Goal: Task Accomplishment & Management: Complete application form

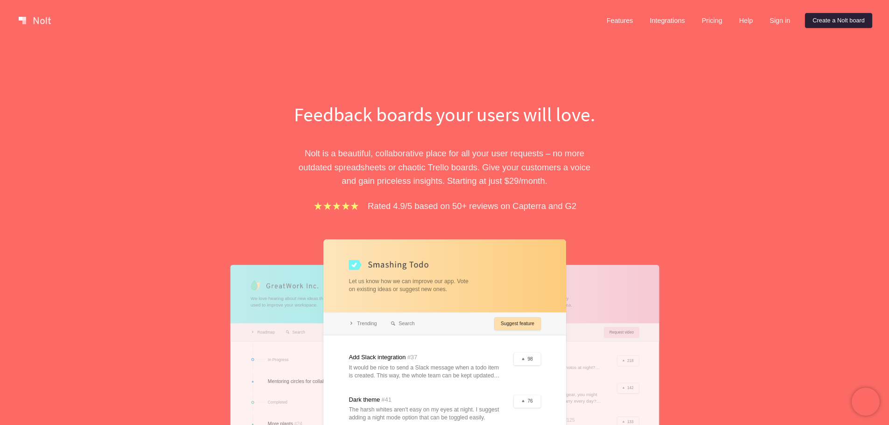
click at [840, 18] on link "Create a Nolt board" at bounding box center [838, 20] width 67 height 15
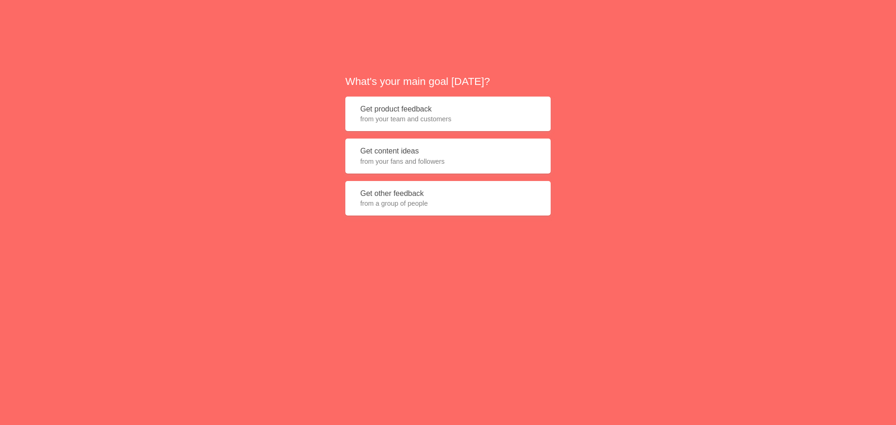
click at [449, 199] on span "from a group of people" at bounding box center [447, 203] width 175 height 9
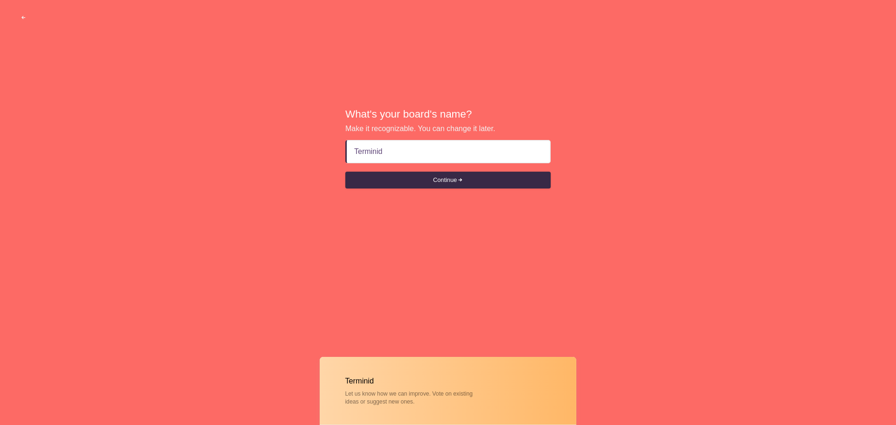
type input "Terminid"
click at [345, 172] on button "Continue" at bounding box center [447, 180] width 205 height 17
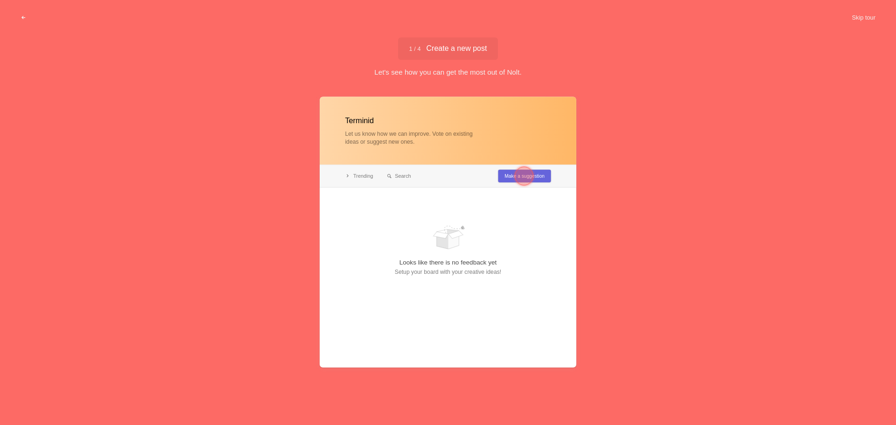
click at [480, 172] on div at bounding box center [448, 232] width 257 height 271
click at [534, 172] on div at bounding box center [524, 176] width 34 height 34
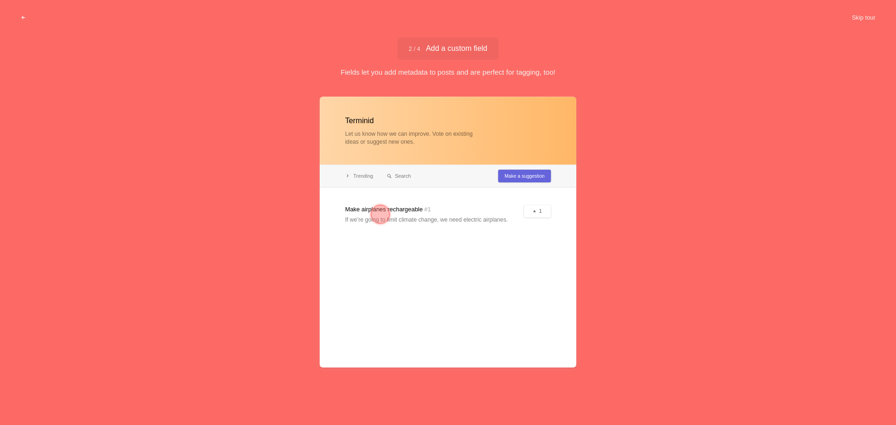
click at [377, 214] on div at bounding box center [380, 214] width 19 height 19
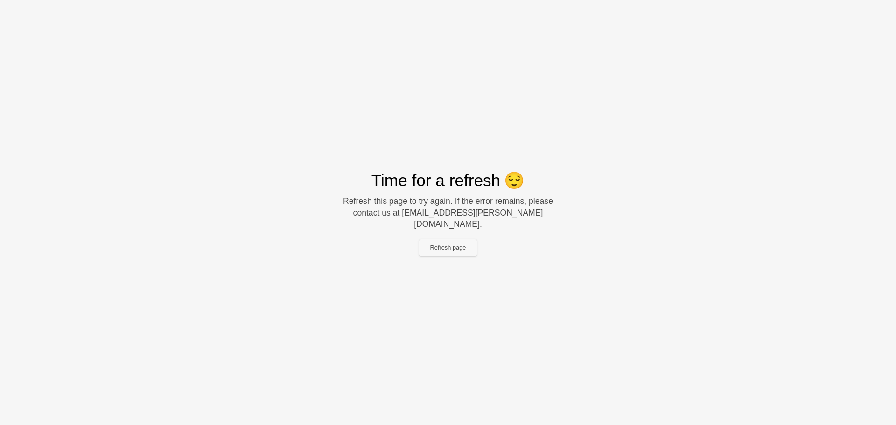
click at [473, 247] on button "Refresh page" at bounding box center [448, 247] width 58 height 17
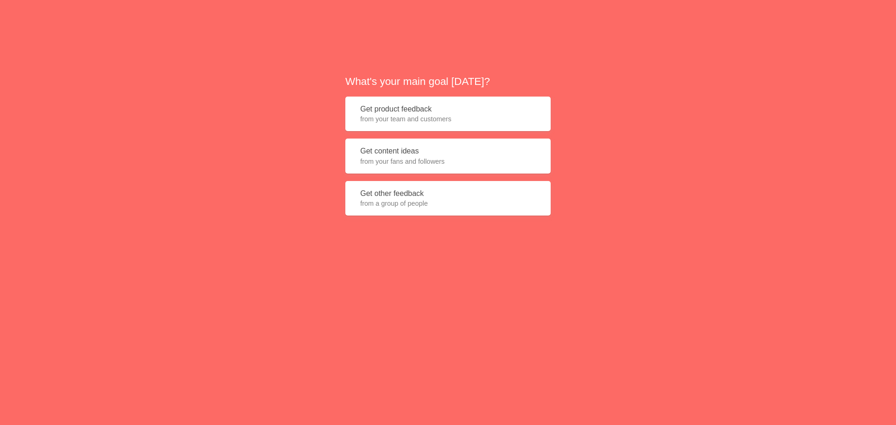
click at [463, 186] on button "Get other feedback from a group of people" at bounding box center [447, 198] width 205 height 35
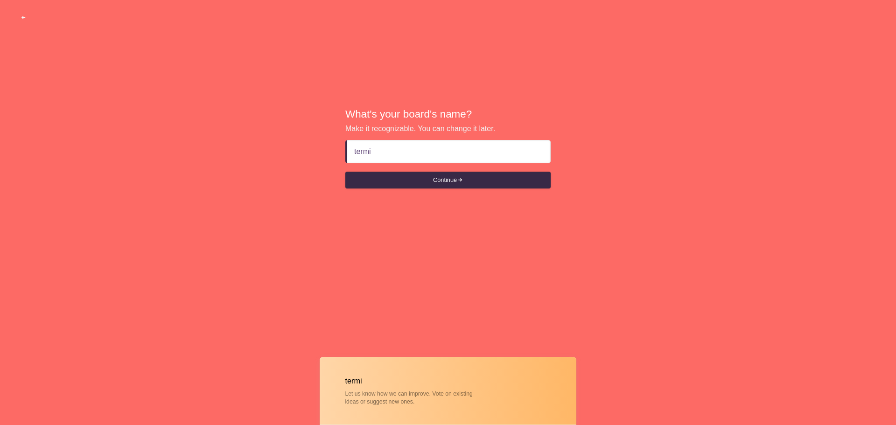
type input "termin"
click at [424, 189] on div "Continue" at bounding box center [447, 180] width 205 height 17
click at [424, 184] on button "Continue" at bounding box center [447, 180] width 205 height 17
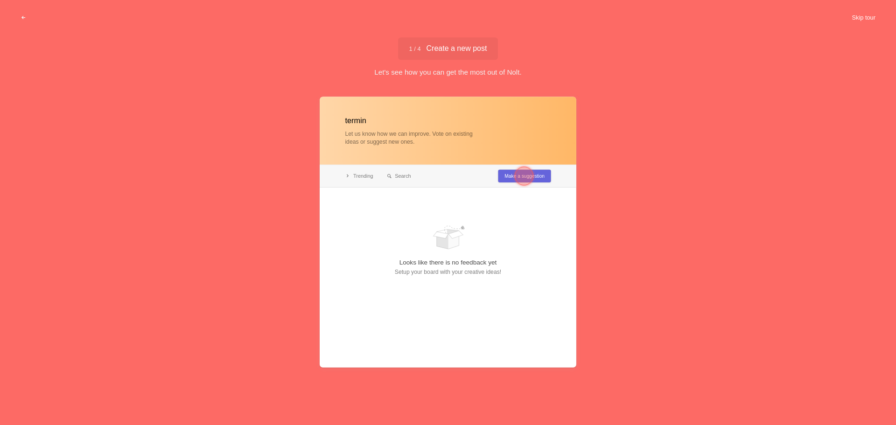
click at [864, 14] on button "Skip tour" at bounding box center [864, 17] width 46 height 17
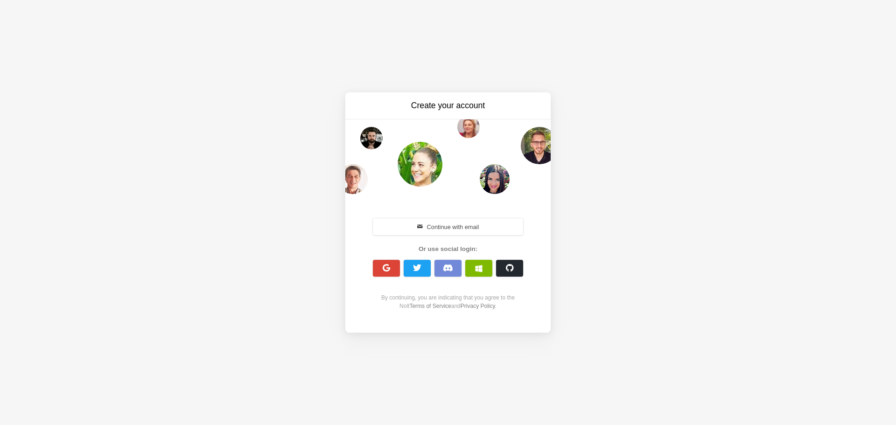
drag, startPoint x: 434, startPoint y: 81, endPoint x: 443, endPoint y: 117, distance: 37.1
click at [434, 84] on div "Create your account Continue with email Or use social login: By continuing, you…" at bounding box center [448, 212] width 896 height 425
click at [443, 118] on div "Create your account" at bounding box center [447, 105] width 205 height 27
click at [448, 105] on h3 "Create your account" at bounding box center [448, 106] width 157 height 12
click at [481, 228] on button "Continue with email" at bounding box center [448, 226] width 150 height 17
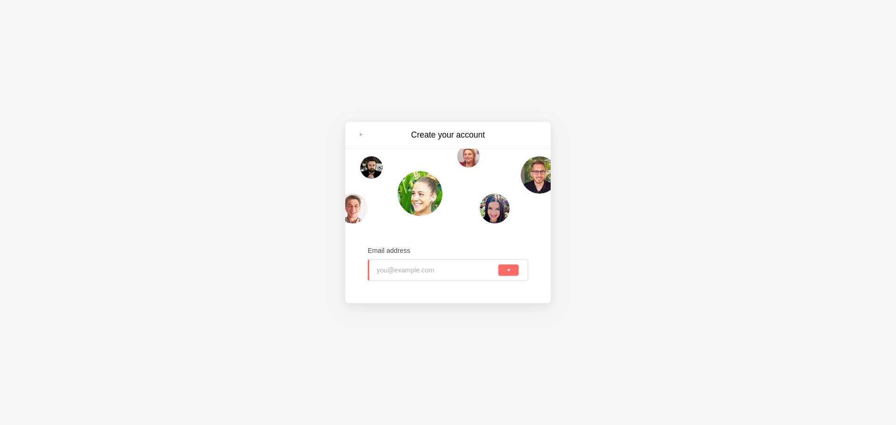
click at [720, 225] on div "Create your account Email address" at bounding box center [448, 212] width 896 height 425
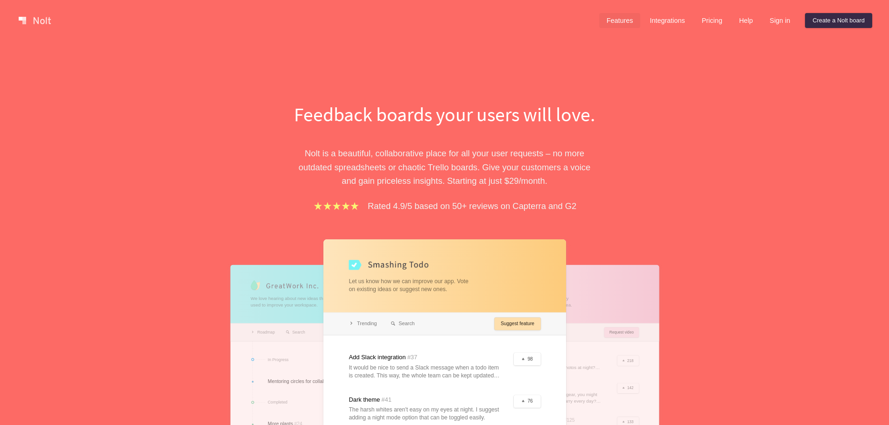
click at [615, 24] on link "Features" at bounding box center [620, 20] width 42 height 15
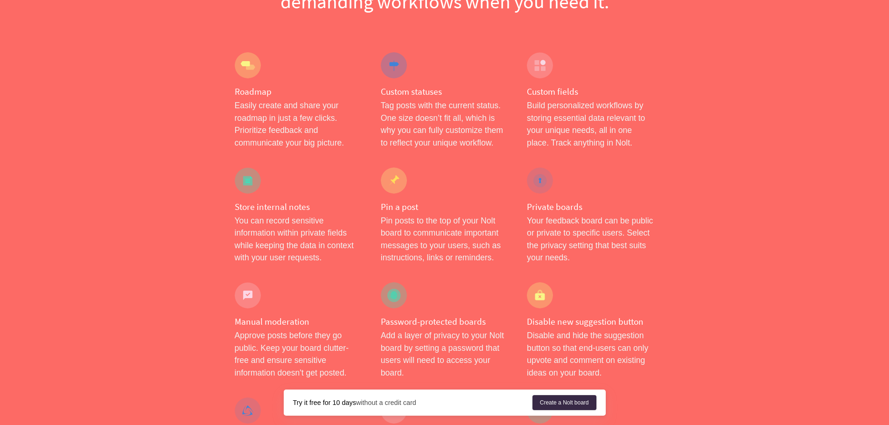
scroll to position [280, 0]
